Goal: Task Accomplishment & Management: Complete application form

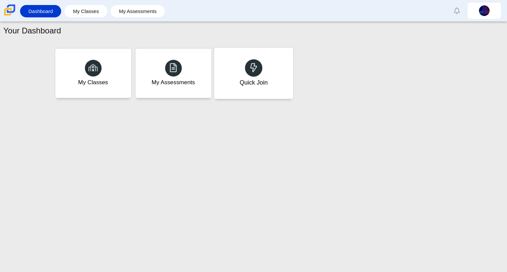
click at [263, 77] on div "Quick Join" at bounding box center [253, 72] width 79 height 51
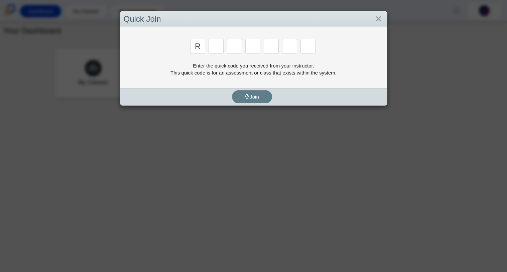
type input "r"
type input "c"
type input "g"
type input "2"
type input "9"
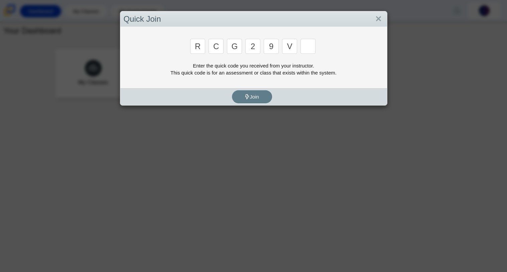
type input "v"
type input "u"
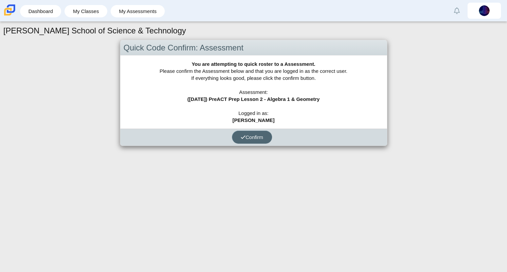
click at [254, 136] on span "Confirm" at bounding box center [252, 137] width 23 height 6
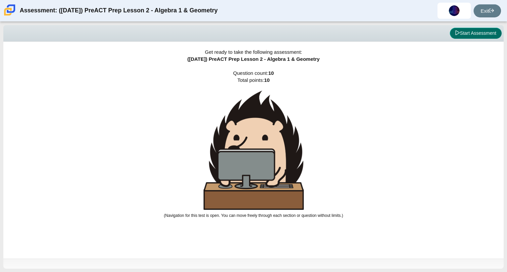
click at [464, 30] on button "Start Assessment" at bounding box center [476, 33] width 52 height 11
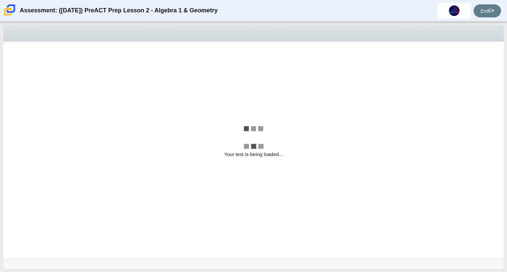
select select "bbf5d072-3e0b-44c4-9a12-6e7c9033f65b"
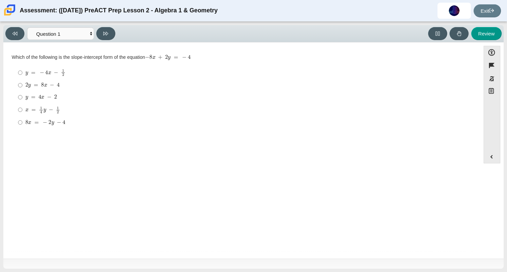
click at [41, 74] on mjx-c "Assessment items" at bounding box center [42, 73] width 4 height 4
click at [22, 74] on input "y = − 4 x − 1 2 y = − 4 x − 1 2" at bounding box center [20, 72] width 4 height 13
radio input "true"
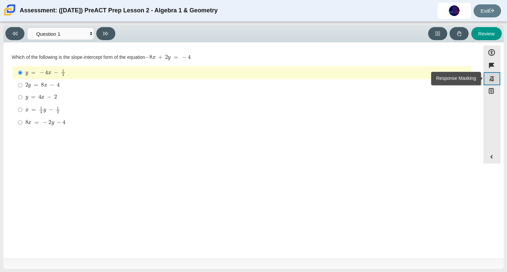
click at [493, 79] on button "Response Masking" at bounding box center [491, 78] width 17 height 13
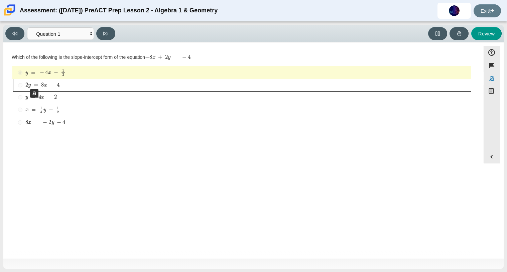
click at [27, 83] on button "Mask - \\(2y\\ =\\ 8x\\ -\\ 4\\)" at bounding box center [242, 85] width 458 height 12
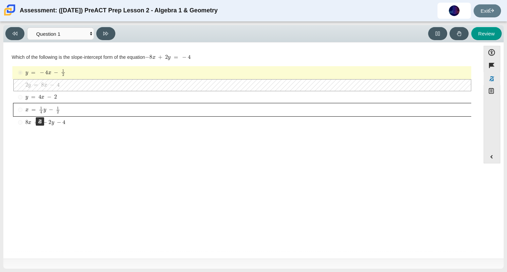
click at [32, 111] on button "Mask - \\(x\\ =\\ \\frac{1}{4}y\\ -\\ \\frac{1}{2}\\)" at bounding box center [242, 109] width 458 height 13
click at [35, 127] on button "Mask - \\(8x\\ =\\ -2y\\ -4\\)" at bounding box center [242, 122] width 458 height 12
click at [244, 166] on div "Question Which of the following is the slope-intercept form of the equation − 8…" at bounding box center [242, 151] width 470 height 208
click at [492, 79] on button "Response Masking" at bounding box center [491, 78] width 17 height 13
click at [496, 154] on button "Expand menu" at bounding box center [492, 156] width 16 height 13
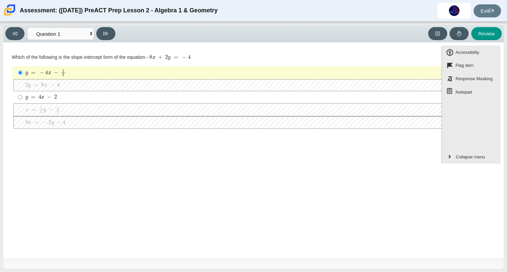
click at [403, 71] on div "y = − 4 x − 1 2" at bounding box center [246, 72] width 443 height 7
click at [22, 71] on input "y = − 4 x − 1 2 y = − 4 x − 1 2" at bounding box center [20, 72] width 4 height 13
click at [313, 100] on div "y = 4 x − 2" at bounding box center [246, 97] width 443 height 7
click at [22, 100] on input "y = 4 x − 2 y = 4 x − 2" at bounding box center [20, 97] width 4 height 12
radio input "true"
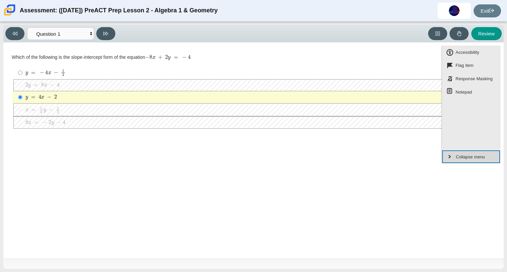
click at [461, 153] on span "Collapse menu" at bounding box center [470, 157] width 31 height 9
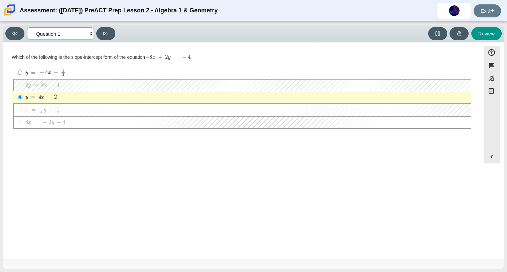
click at [89, 34] on select "Questions Question 1 Question 2 Question 3 Question 4 Question 5 Question 6 Que…" at bounding box center [60, 33] width 67 height 12
click at [109, 33] on button at bounding box center [105, 33] width 19 height 13
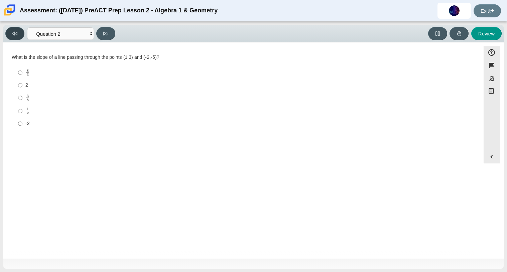
click at [19, 36] on button at bounding box center [14, 33] width 19 height 13
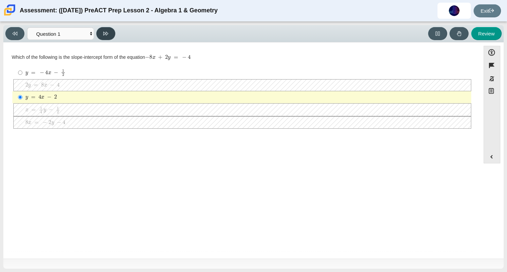
click at [111, 33] on button at bounding box center [105, 33] width 19 height 13
select select "ed62e223-81bd-4cbf-ab48-ab975844bd1f"
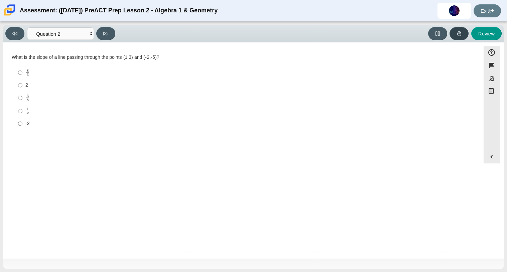
click at [462, 35] on button at bounding box center [458, 33] width 19 height 13
click at [26, 87] on div "2" at bounding box center [246, 85] width 443 height 7
click at [22, 87] on input "2 2" at bounding box center [20, 85] width 4 height 12
radio input "true"
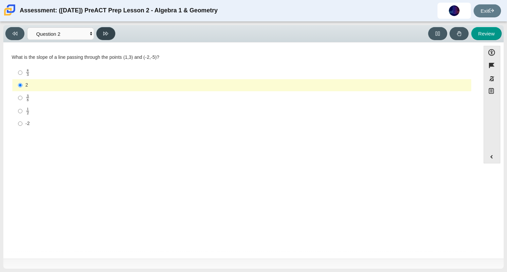
click at [111, 31] on button at bounding box center [105, 33] width 19 height 13
select select "97f4f5fa-a52e-4fed-af51-565bfcdf47cb"
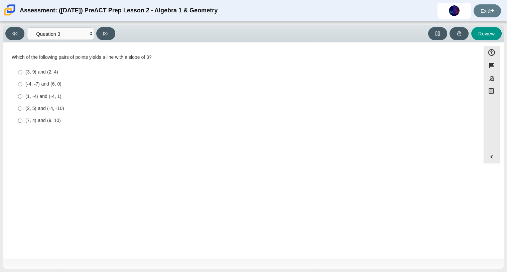
click at [47, 95] on div "(1, -4) and (-4, 1)" at bounding box center [246, 96] width 443 height 7
click at [22, 95] on input "(1, -4) and (-4, 1) (1, -4) and (-4, 1)" at bounding box center [20, 96] width 4 height 12
radio input "true"
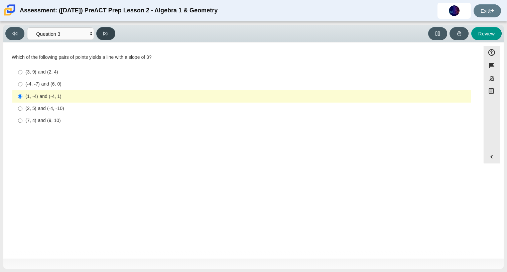
click at [109, 35] on button at bounding box center [105, 33] width 19 height 13
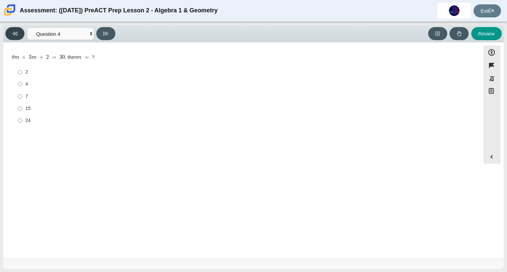
click at [16, 36] on icon at bounding box center [14, 33] width 5 height 5
select select "97f4f5fa-a52e-4fed-af51-565bfcdf47cb"
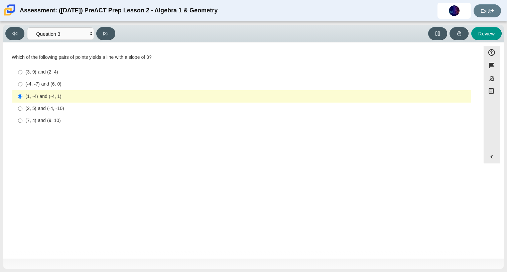
click at [46, 119] on div "(7, 4) and (9, 10)" at bounding box center [246, 120] width 443 height 7
click at [22, 119] on input "(7, 4) and (9, 10) (7, 4) and (9, 10)" at bounding box center [20, 121] width 4 height 12
radio input "true"
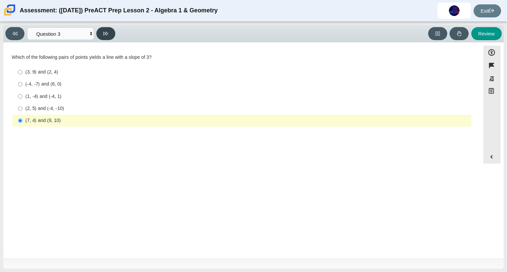
click at [107, 29] on button at bounding box center [105, 33] width 19 height 13
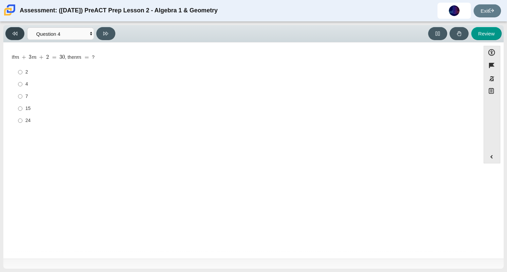
click at [20, 32] on button at bounding box center [14, 33] width 19 height 13
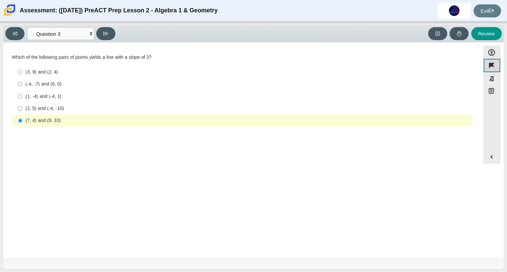
click at [496, 64] on button "Flag item" at bounding box center [491, 65] width 17 height 13
click at [94, 34] on select "Questions Question 1 Question 2 Question 3 Question 4 Question 5 Question 6 Que…" at bounding box center [60, 33] width 67 height 12
click at [103, 32] on button at bounding box center [105, 33] width 19 height 13
select select "89427bb7-e313-4f00-988f-8b8255897029"
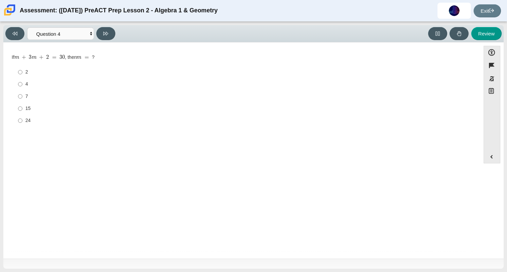
click at [12, 82] on li "4 4" at bounding box center [241, 84] width 459 height 12
click at [17, 82] on label "4 4" at bounding box center [242, 84] width 458 height 12
click at [18, 82] on input "4 4" at bounding box center [20, 84] width 4 height 12
radio input "true"
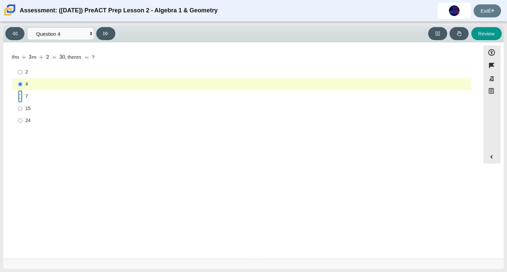
click at [21, 96] on input "7 7" at bounding box center [20, 96] width 4 height 12
radio input "true"
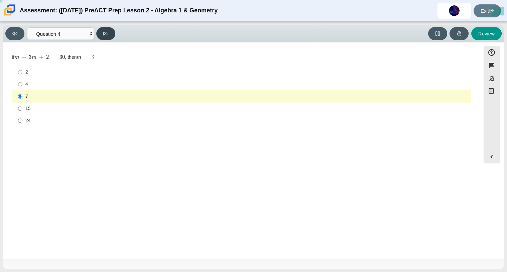
click at [104, 35] on icon at bounding box center [105, 33] width 5 height 5
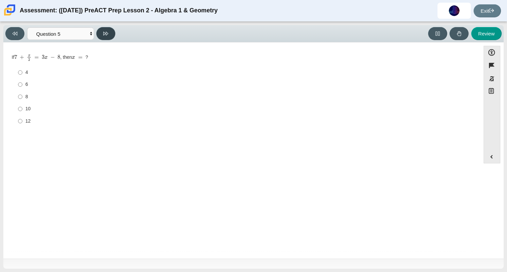
click at [103, 38] on button at bounding box center [105, 33] width 19 height 13
click at [106, 40] on div "Viewing Question 7 of 10 in Pacing Mode Questions Question 1 Question 2 Questio…" at bounding box center [253, 33] width 500 height 17
click at [107, 26] on div "Viewing Question 7 of 10 in Pacing Mode Questions Question 1 Question 2 Questio…" at bounding box center [253, 33] width 500 height 17
click at [21, 37] on button at bounding box center [14, 33] width 19 height 13
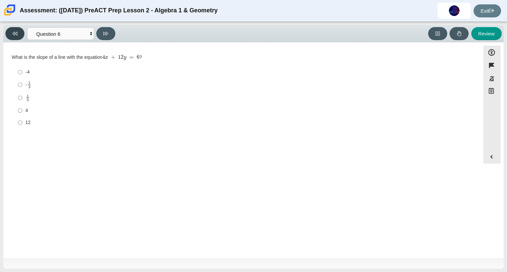
click at [21, 37] on button at bounding box center [14, 33] width 19 height 13
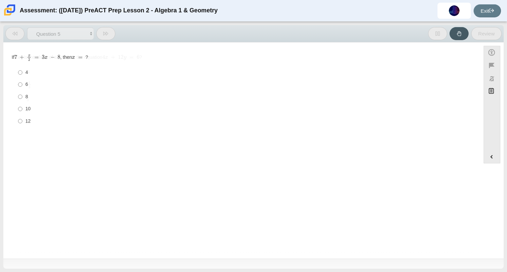
click at [21, 37] on button at bounding box center [14, 33] width 19 height 13
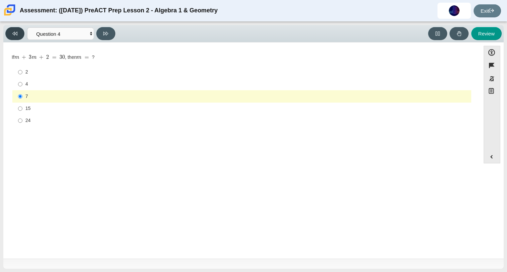
click at [21, 37] on button at bounding box center [14, 33] width 19 height 13
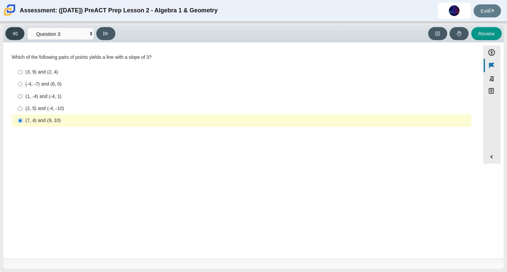
click at [21, 37] on button at bounding box center [14, 33] width 19 height 13
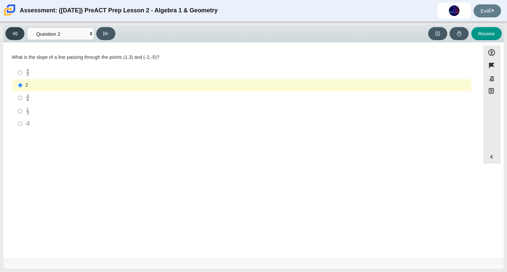
click at [21, 37] on button at bounding box center [14, 33] width 19 height 13
select select "bbf5d072-3e0b-44c4-9a12-6e7c9033f65b"
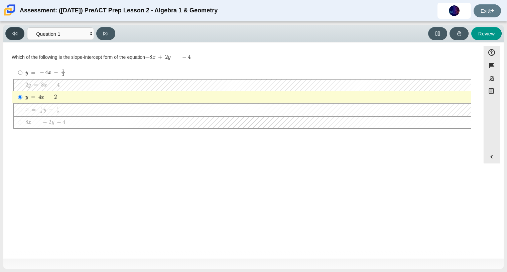
click at [21, 37] on button at bounding box center [14, 33] width 19 height 13
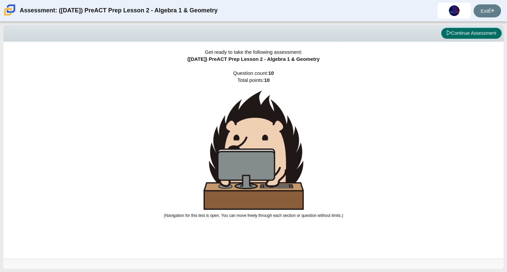
click at [488, 28] on button "Continue Assessment" at bounding box center [471, 33] width 60 height 11
select select "bbf5d072-3e0b-44c4-9a12-6e7c9033f65b"
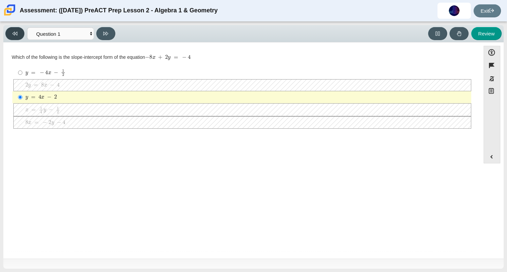
click at [11, 34] on button at bounding box center [14, 33] width 19 height 13
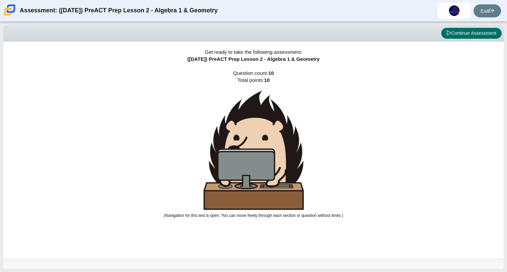
click at [472, 30] on button "Continue Assessment" at bounding box center [471, 33] width 60 height 11
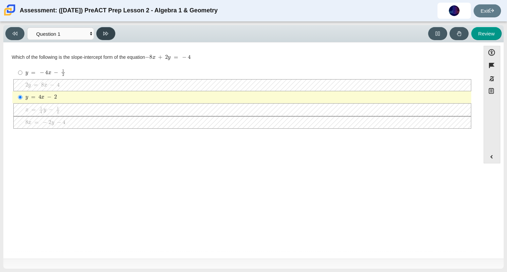
click at [109, 30] on button at bounding box center [105, 33] width 19 height 13
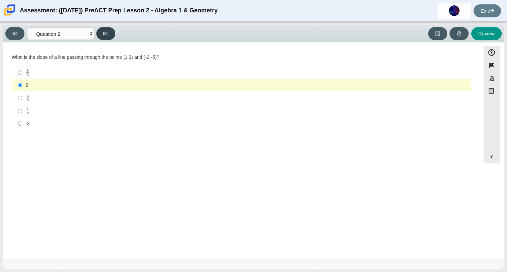
click at [109, 30] on button at bounding box center [105, 33] width 19 height 13
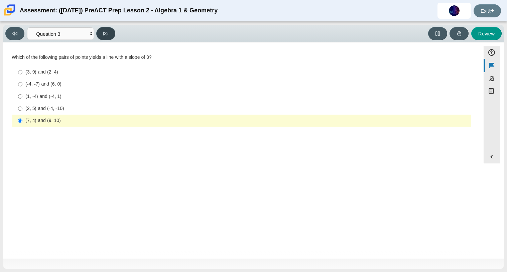
click at [109, 30] on button at bounding box center [105, 33] width 19 height 13
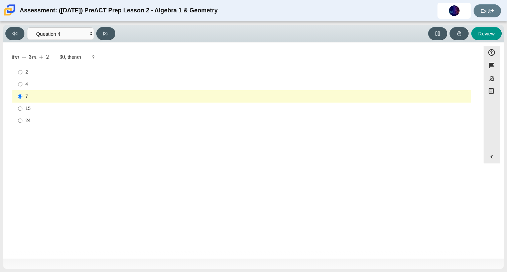
click at [2, 31] on div "Viewing Question 4 of 10 in Pacing Mode Questions Question 1 Question 2 Questio…" at bounding box center [253, 147] width 507 height 250
click at [10, 31] on button at bounding box center [14, 33] width 19 height 13
select select "97f4f5fa-a52e-4fed-af51-565bfcdf47cb"
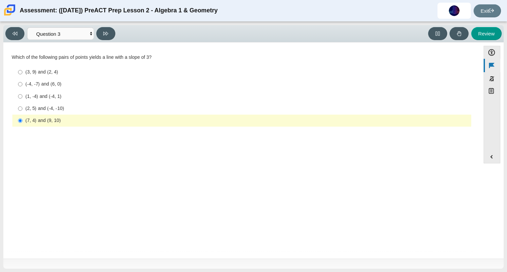
click at [101, 98] on div "(1, -4) and (-4, 1)" at bounding box center [246, 96] width 443 height 7
click at [22, 98] on input "(1, -4) and (-4, 1) (1, -4) and (-4, 1)" at bounding box center [20, 96] width 4 height 12
radio input "true"
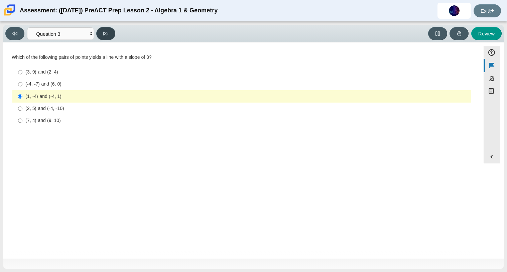
click at [115, 34] on button at bounding box center [105, 33] width 19 height 13
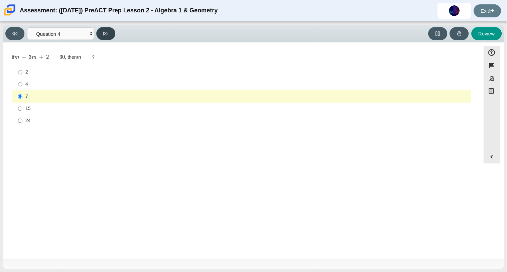
click at [115, 34] on button at bounding box center [105, 33] width 19 height 13
select select "489dcffd-4e6a-49cf-a9d6-ad1d4a911a4e"
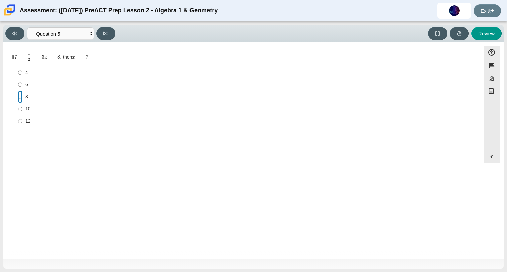
click at [18, 96] on input "8 8" at bounding box center [20, 97] width 4 height 12
radio input "true"
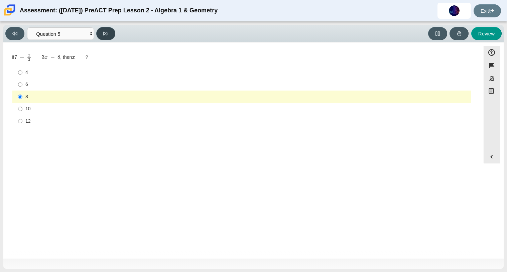
click at [106, 34] on icon at bounding box center [105, 33] width 5 height 5
select select "210571de-36a6-4d8e-a361-ceff8ef801dc"
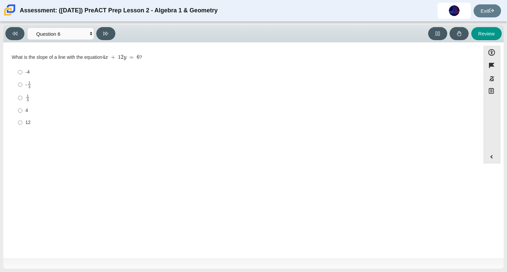
click at [38, 98] on div "1 3" at bounding box center [246, 98] width 443 height 8
click at [22, 98] on input "1 3 1 third" at bounding box center [20, 97] width 4 height 13
radio input "true"
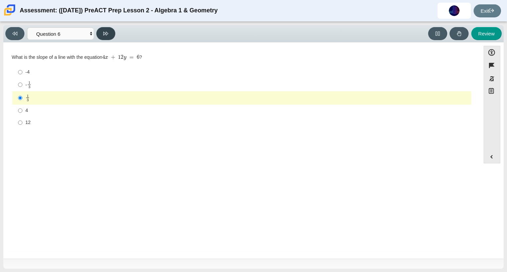
click at [106, 39] on button at bounding box center [105, 33] width 19 height 13
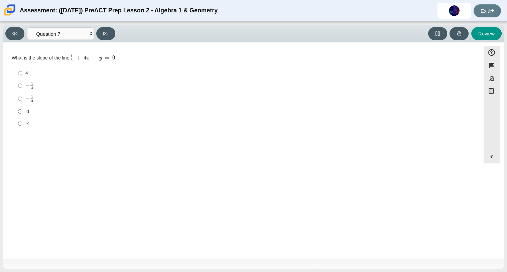
click at [103, 41] on div "Viewing Question 7 of 10 in Pacing Mode Questions Question 1 Question 2 Questio…" at bounding box center [253, 33] width 500 height 17
click at [103, 39] on button at bounding box center [105, 33] width 19 height 13
select select "ce81fe10-bf29-4b5e-8bd7-4f47f2fed4d8"
click at [36, 125] on div "21" at bounding box center [246, 123] width 443 height 7
click at [22, 125] on input "21 21" at bounding box center [20, 123] width 4 height 12
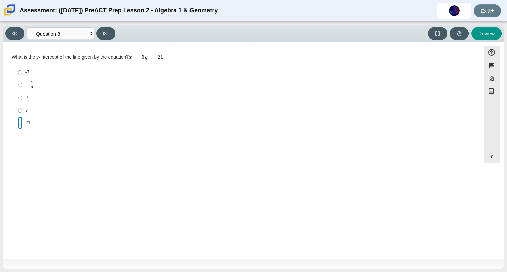
radio input "true"
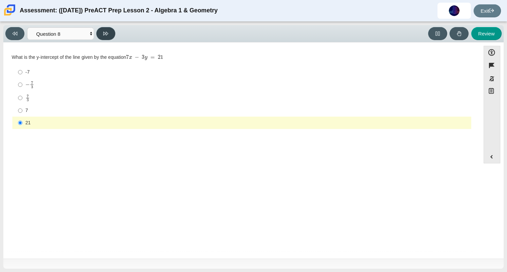
click at [106, 32] on icon at bounding box center [105, 33] width 5 height 5
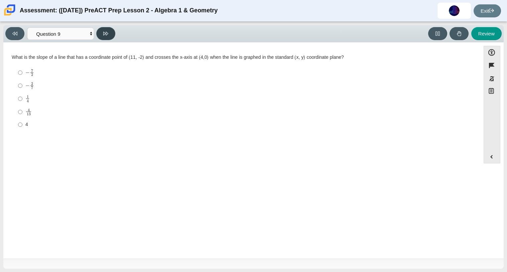
click at [111, 29] on button at bounding box center [105, 33] width 19 height 13
select select "96b71634-eacb-4f7e-8aef-411727d9bcba"
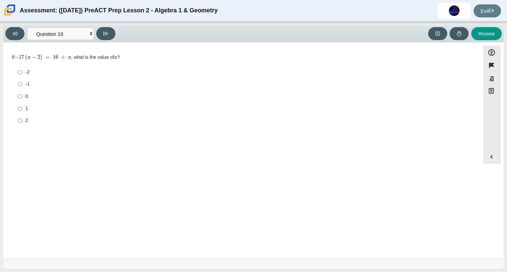
click at [31, 82] on div "-1" at bounding box center [246, 84] width 443 height 7
click at [22, 82] on input "-1 -1" at bounding box center [20, 84] width 4 height 12
radio input "true"
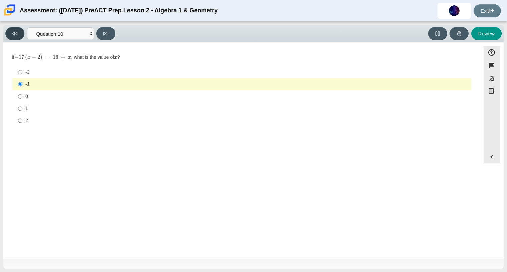
click at [11, 30] on button at bounding box center [14, 33] width 19 height 13
select select "14773eaf-2ca1-47ae-afe7-a624a56f34b3"
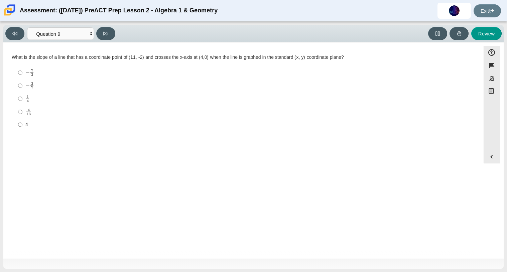
click at [25, 102] on mjx-frac "Assessment items" at bounding box center [27, 98] width 4 height 7
click at [22, 102] on input "1 4 1 fourth" at bounding box center [20, 98] width 4 height 13
radio input "true"
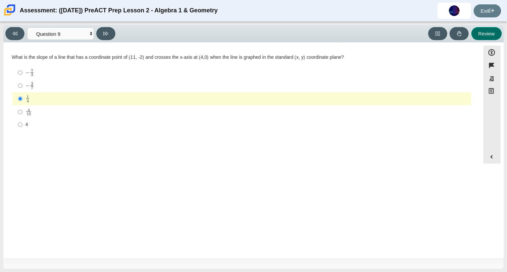
click at [478, 36] on button "Review" at bounding box center [486, 33] width 30 height 13
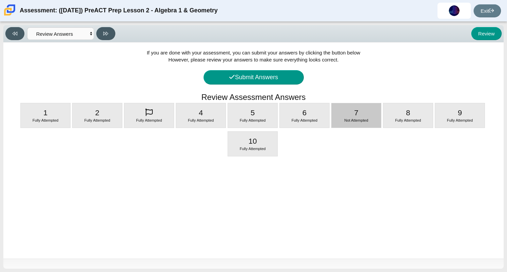
click at [351, 112] on div "7 Not Attempted" at bounding box center [355, 115] width 49 height 24
select select "ec95ace6-bebc-42b8-9428-40567494d4da"
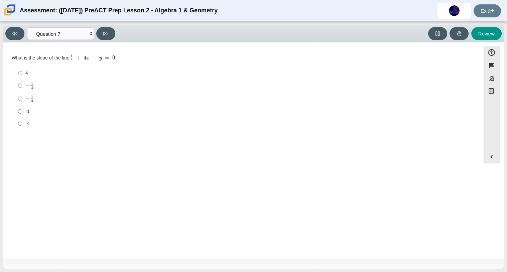
click at [34, 93] on label "− 1 3 negative 1 third" at bounding box center [242, 98] width 458 height 13
click at [22, 93] on input "− 1 3 negative 1 third" at bounding box center [20, 98] width 4 height 13
radio input "true"
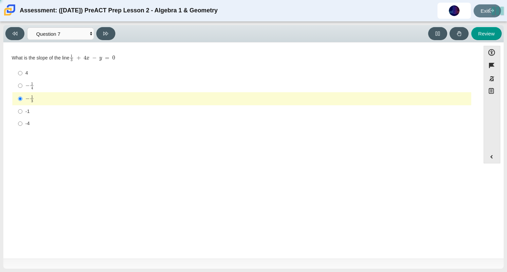
click at [29, 76] on div "4" at bounding box center [246, 73] width 443 height 7
click at [22, 76] on input "4 4" at bounding box center [20, 73] width 4 height 12
radio input "true"
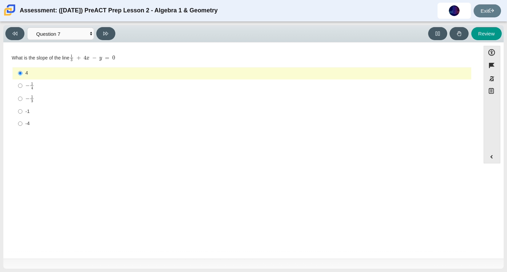
click at [487, 26] on div "Viewing Question 7 of 10 in Pacing Mode Questions Question 1 Question 2 Questio…" at bounding box center [253, 33] width 500 height 17
click at [486, 30] on button "Review" at bounding box center [486, 33] width 30 height 13
select select "review"
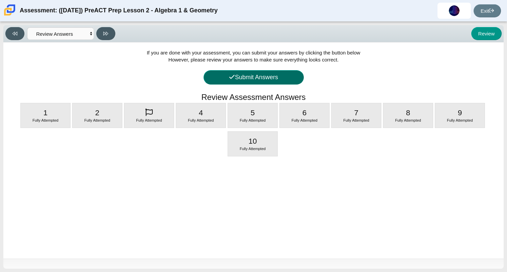
click at [222, 73] on button "Submit Answers" at bounding box center [253, 77] width 100 height 14
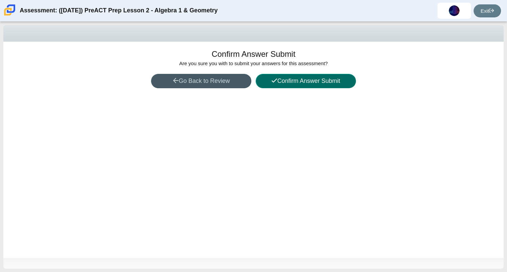
click at [272, 81] on icon at bounding box center [274, 81] width 6 height 6
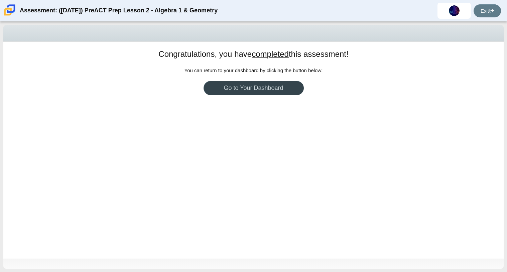
click at [272, 81] on link "Go to Your Dashboard" at bounding box center [253, 88] width 100 height 14
